Goal: Task Accomplishment & Management: Use online tool/utility

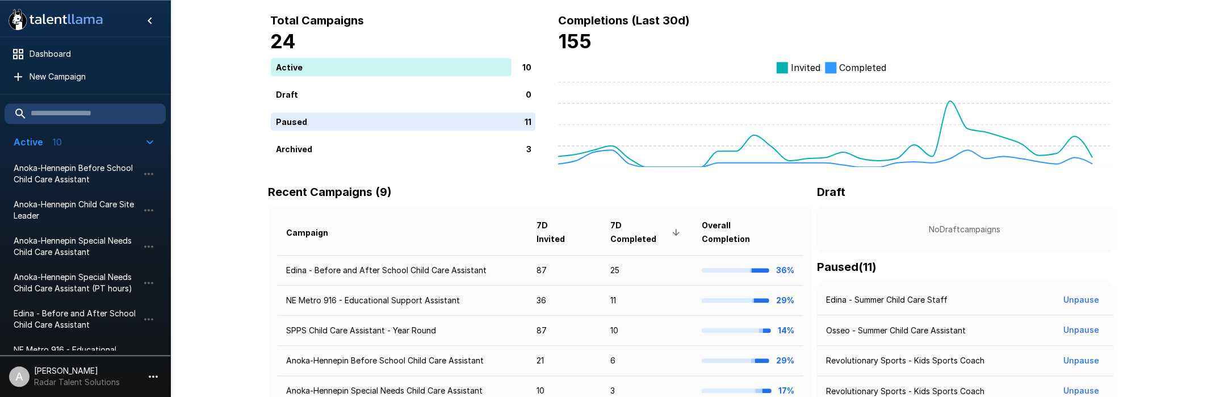
scroll to position [60, 0]
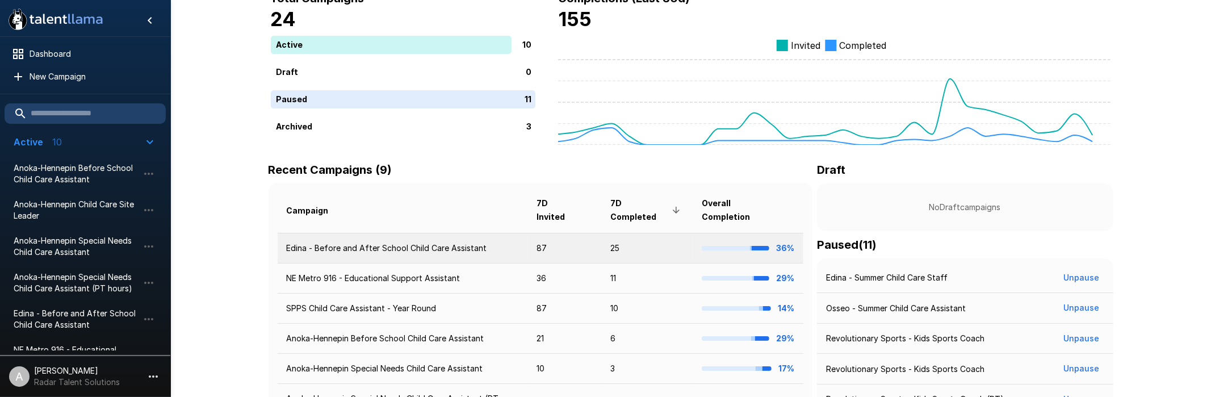
click at [363, 233] on td "Edina - Before and After School Child Care Assistant" at bounding box center [403, 248] width 250 height 30
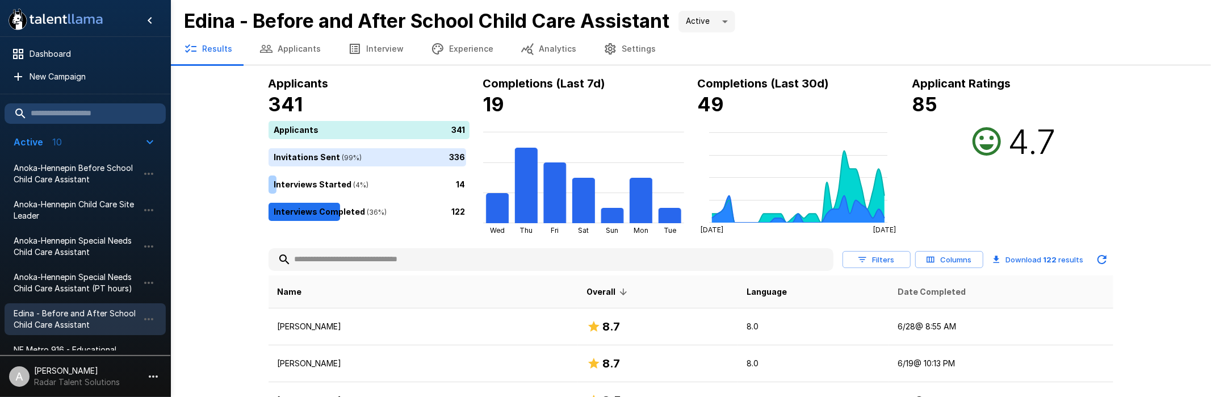
click at [919, 294] on span "Date Completed" at bounding box center [932, 292] width 68 height 14
click at [918, 294] on span "Date Completed" at bounding box center [937, 292] width 83 height 14
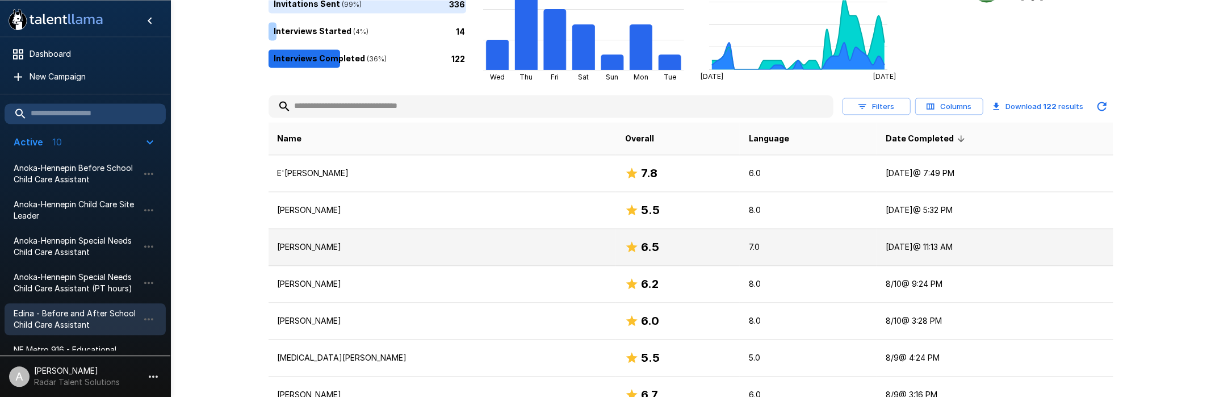
scroll to position [179, 0]
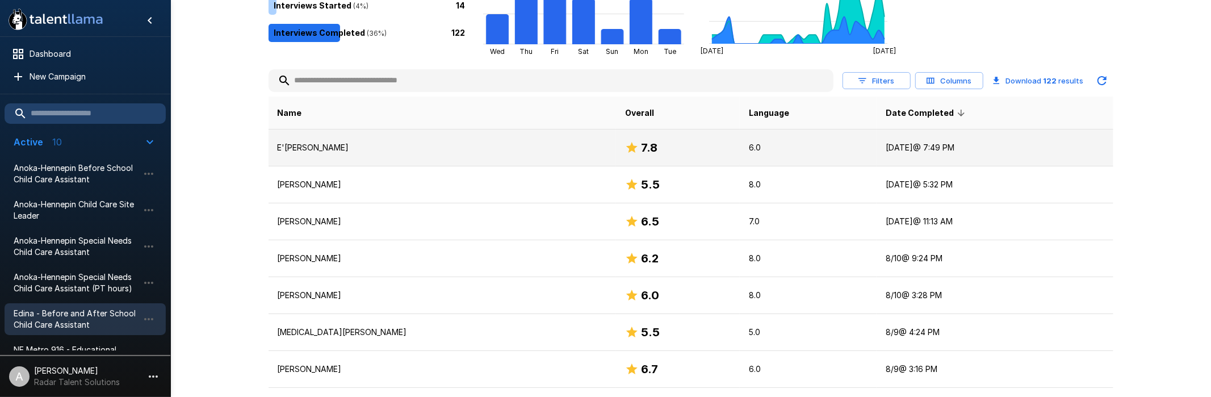
click at [394, 150] on p "E'[PERSON_NAME]" at bounding box center [443, 147] width 330 height 11
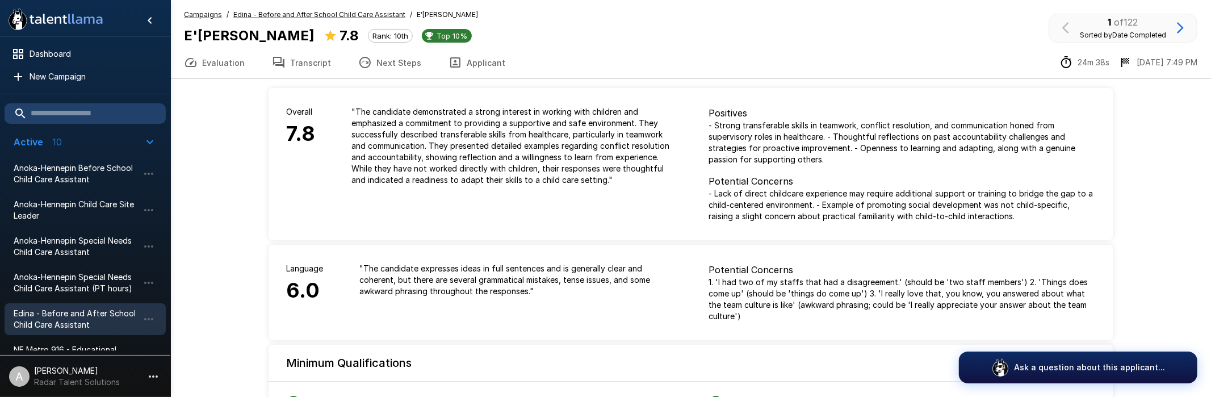
click at [292, 60] on button "Transcript" at bounding box center [301, 63] width 86 height 32
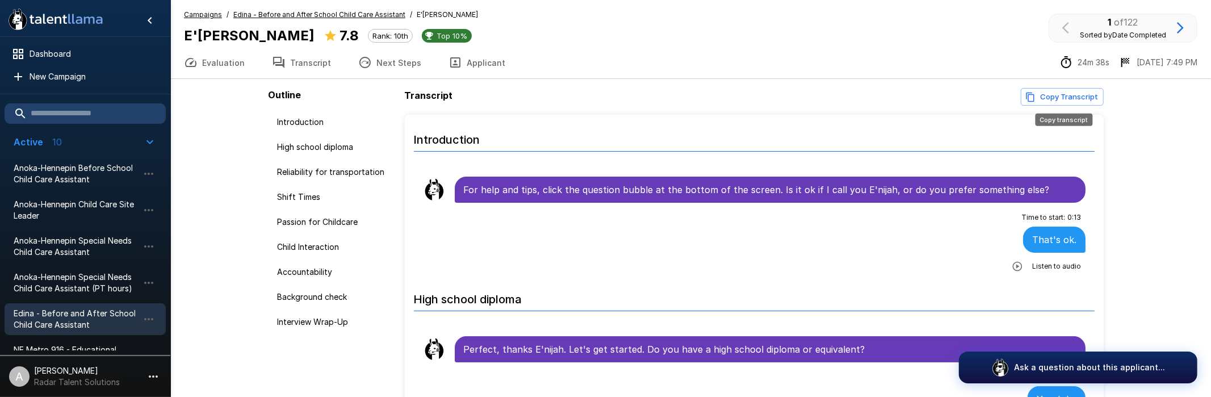
click at [1058, 98] on button "Copy Transcript" at bounding box center [1062, 97] width 83 height 18
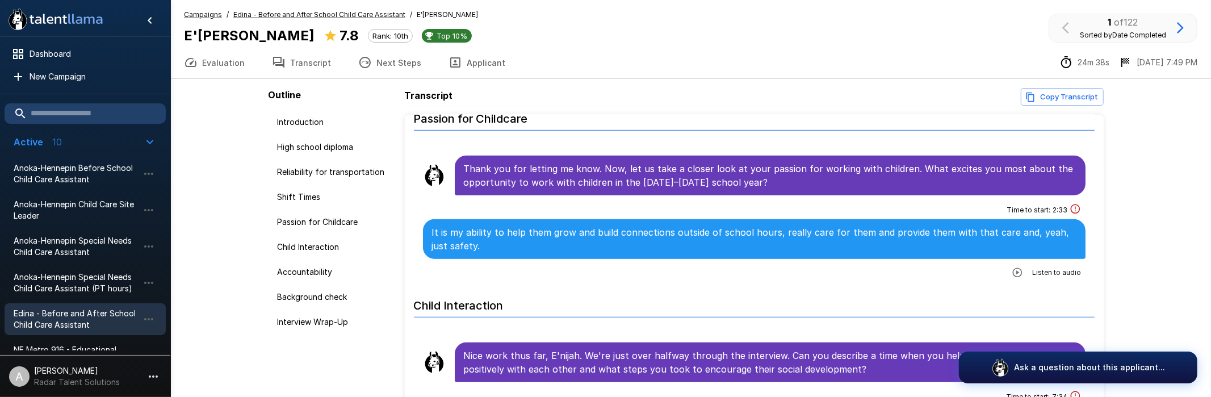
scroll to position [613, 0]
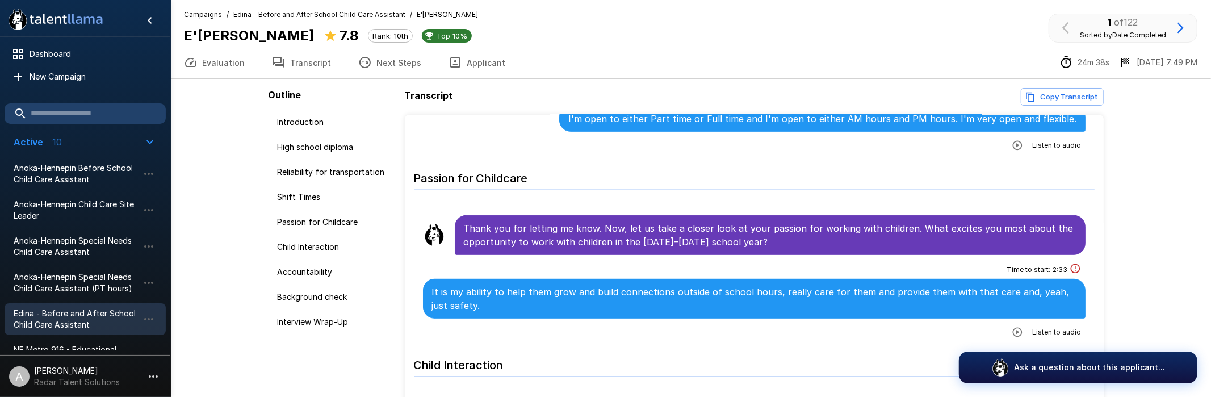
click at [1071, 91] on button "Copy Transcript" at bounding box center [1062, 97] width 83 height 18
click at [1158, 203] on div ".st0{fill:#FFFFFF;} .st1{fill:#76a4ed;} Dashboard New Campaign Active 10 Anoka-…" at bounding box center [690, 231] width 1041 height 462
click at [1072, 93] on button "Copy Transcript" at bounding box center [1062, 97] width 83 height 18
click at [1145, 278] on div ".st0{fill:#FFFFFF;} .st1{fill:#76a4ed;} Dashboard New Campaign Active 10 Anoka-…" at bounding box center [690, 231] width 1041 height 462
click at [1176, 22] on icon "button" at bounding box center [1181, 28] width 14 height 14
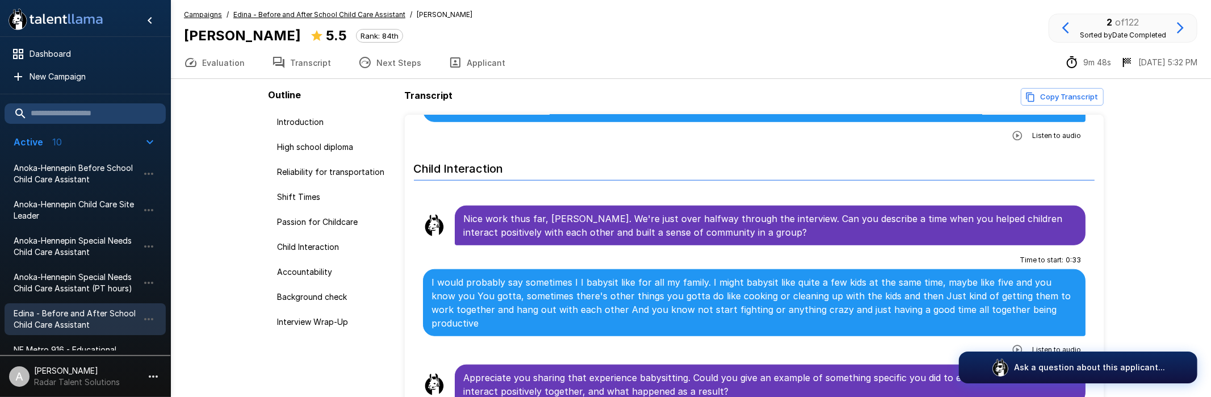
scroll to position [886, 0]
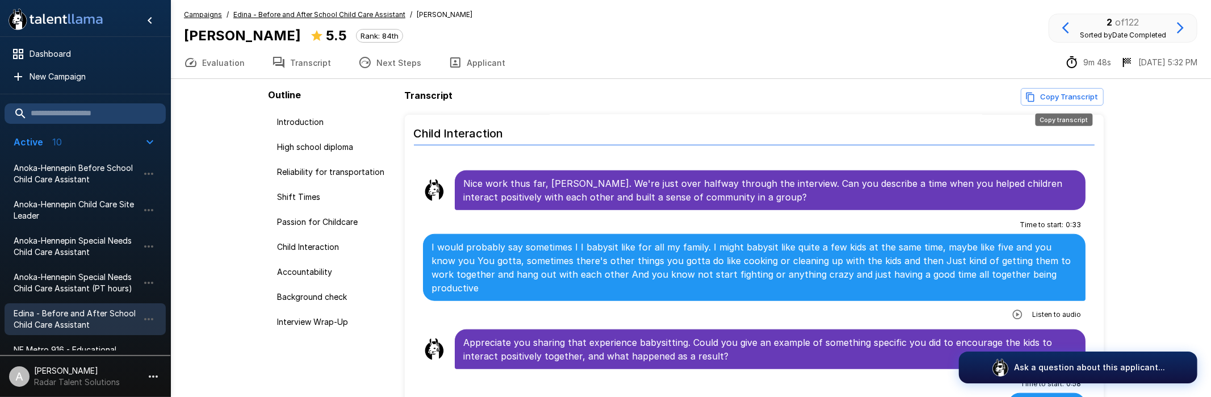
click at [1071, 100] on button "Copy Transcript" at bounding box center [1062, 97] width 83 height 18
click at [1182, 27] on icon "button" at bounding box center [1180, 27] width 7 height 11
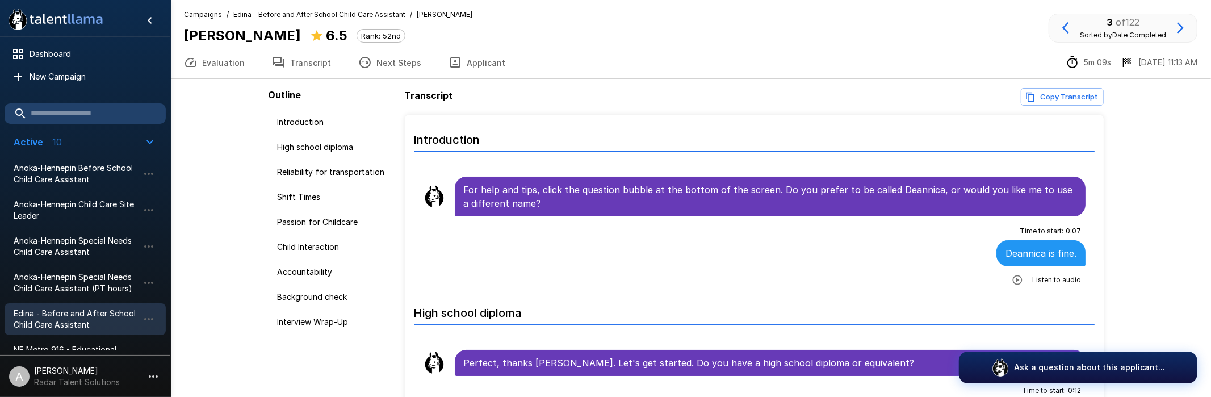
click at [195, 164] on div ".st0{fill:#FFFFFF;} .st1{fill:#76a4ed;} Dashboard New Campaign Active 10 Anoka-…" at bounding box center [690, 231] width 1041 height 462
